Goal: Task Accomplishment & Management: Manage account settings

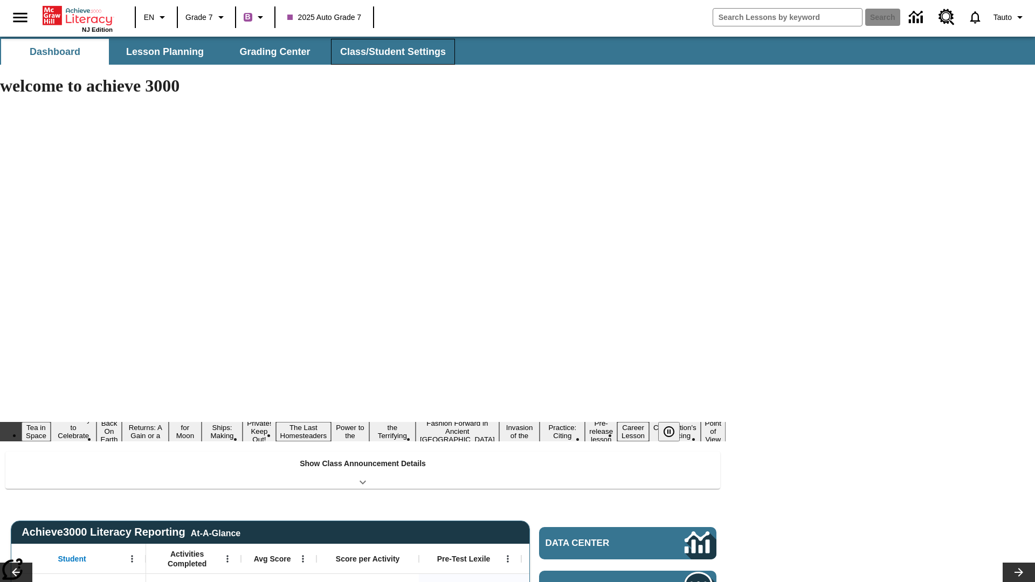
click at [391, 52] on span "Class/Student Settings" at bounding box center [393, 52] width 106 height 12
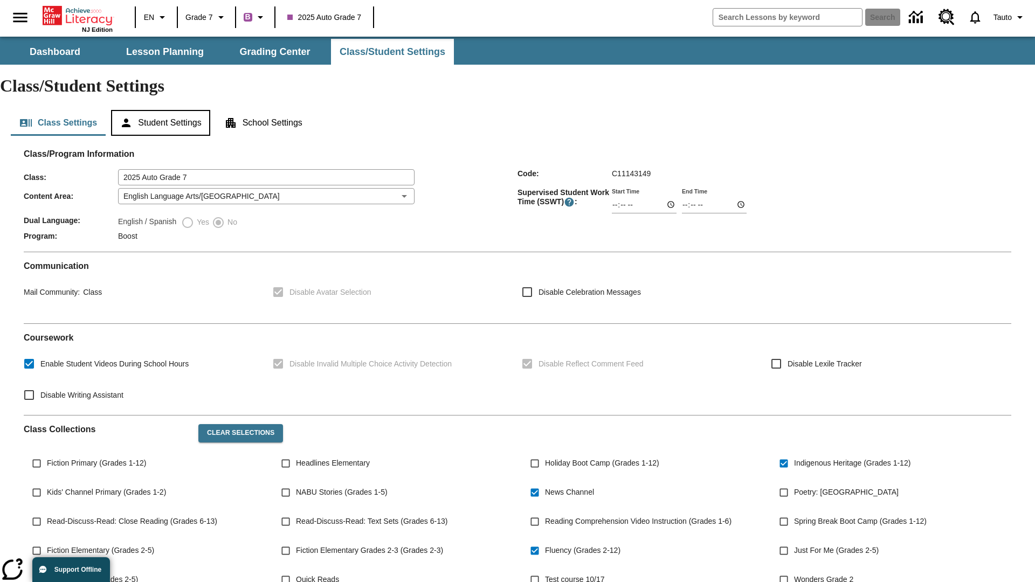
click at [162, 110] on button "Student Settings" at bounding box center [160, 123] width 99 height 26
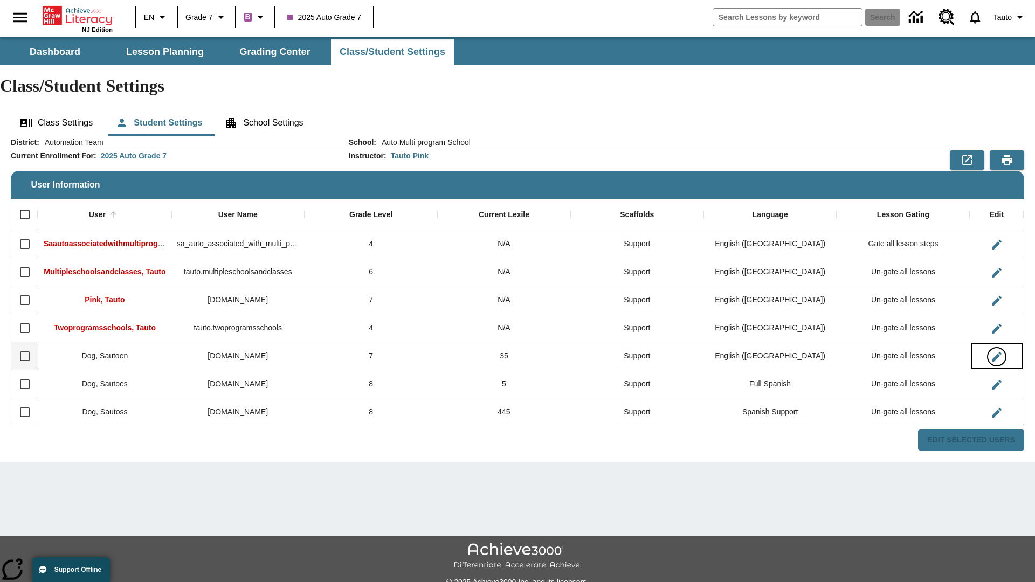
click at [996, 352] on icon "Edit User" at bounding box center [997, 357] width 10 height 10
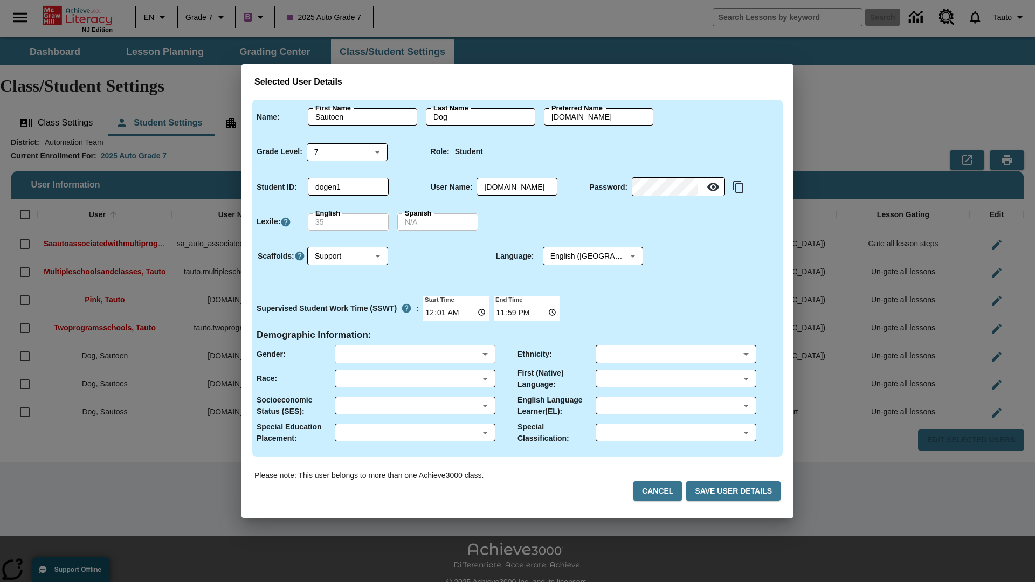
click at [414, 354] on body "Skip to main content NJ Edition EN Grade 7 B 2025 Auto Grade 7 Search 0 Tauto D…" at bounding box center [517, 321] width 1035 height 569
click at [414, 378] on body "Skip to main content NJ Edition EN Grade 7 B 2025 Auto Grade 7 Search 0 Tauto D…" at bounding box center [517, 321] width 1035 height 569
click at [414, 405] on body "Skip to main content NJ Edition EN Grade 7 B 2025 Auto Grade 7 Search 0 Tauto D…" at bounding box center [517, 321] width 1035 height 569
click at [414, 432] on body "Skip to main content NJ Edition EN Grade 7 B 2025 Auto Grade 7 Search 0 Tauto D…" at bounding box center [517, 321] width 1035 height 569
click at [675, 354] on body "Skip to main content NJ Edition EN Grade 7 B 2025 Auto Grade 7 Search 0 Tauto D…" at bounding box center [517, 321] width 1035 height 569
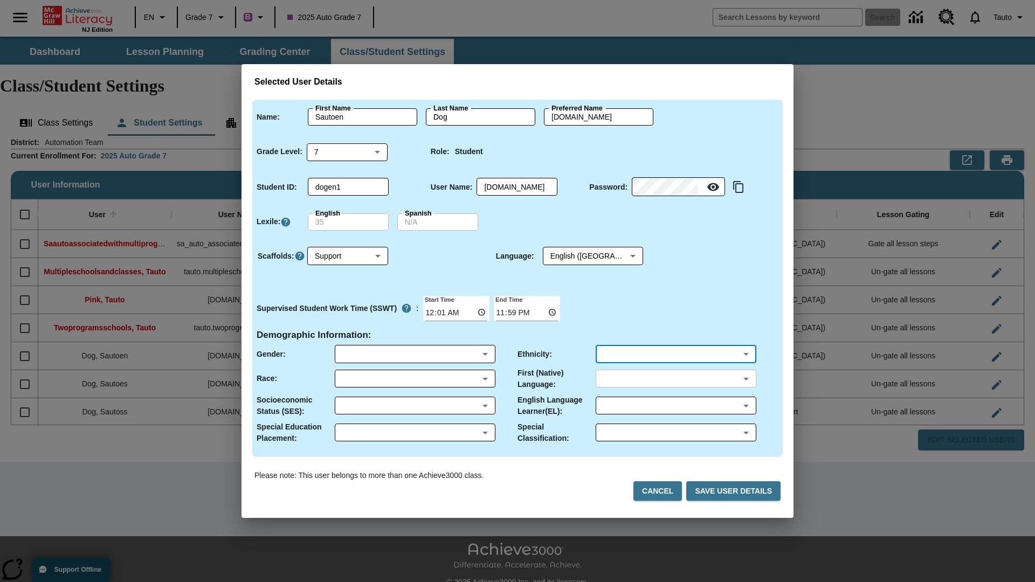
click at [675, 378] on body "Skip to main content NJ Edition EN Grade 7 B 2025 Auto Grade 7 Search 0 Tauto D…" at bounding box center [517, 321] width 1035 height 569
